Goal: Find specific page/section: Find specific page/section

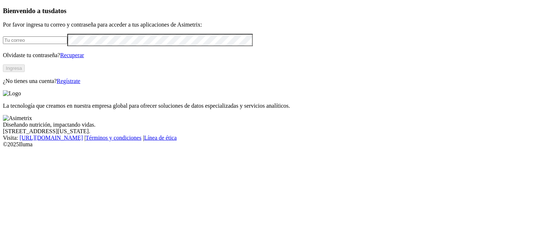
type input "[PERSON_NAME][EMAIL_ADDRESS][PERSON_NAME][DOMAIN_NAME]"
click at [25, 72] on button "Ingresa" at bounding box center [14, 68] width 22 height 8
